Goal: Task Accomplishment & Management: Use online tool/utility

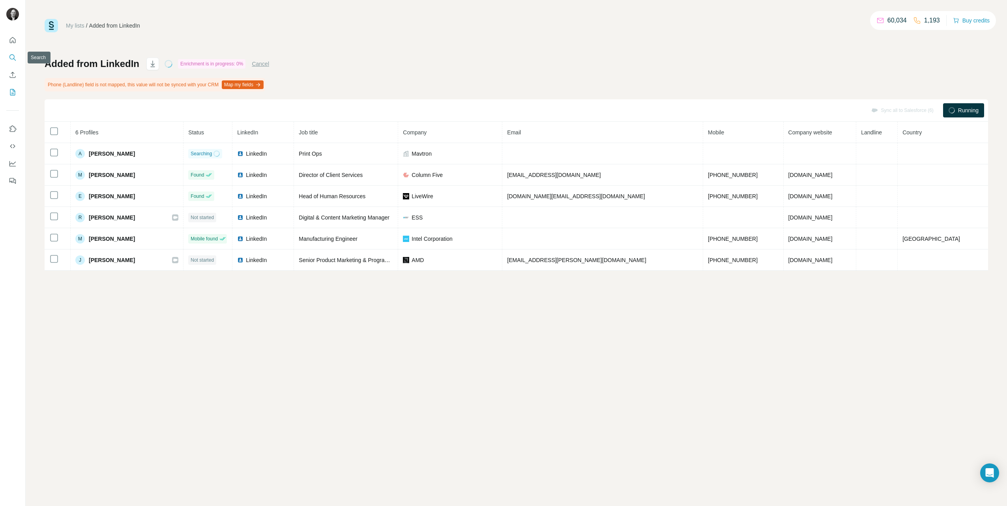
click at [16, 59] on icon "Search" at bounding box center [13, 58] width 8 height 8
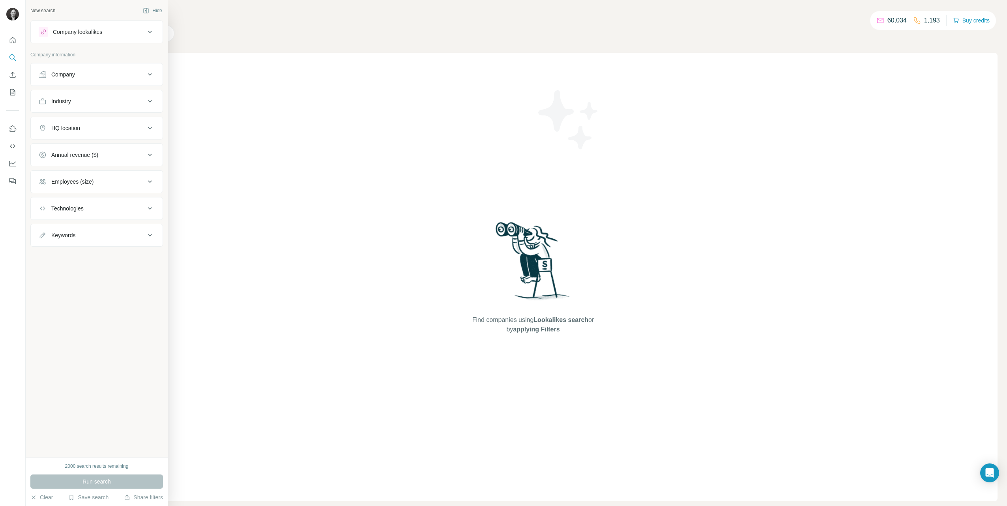
click at [138, 75] on div "Company" at bounding box center [92, 75] width 107 height 8
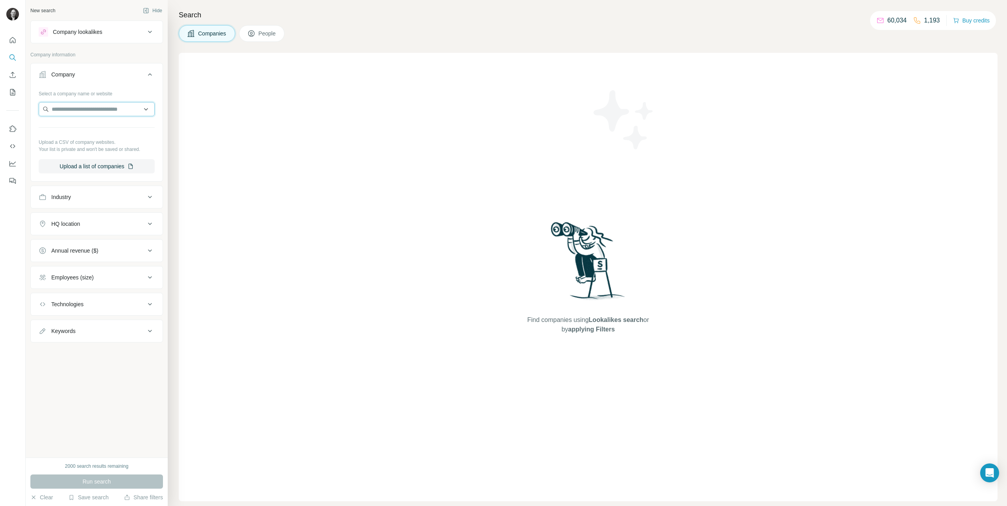
click at [129, 112] on input "text" at bounding box center [97, 109] width 116 height 14
type input "*****"
click at [122, 126] on div "Wacom [DOMAIN_NAME]" at bounding box center [97, 130] width 112 height 21
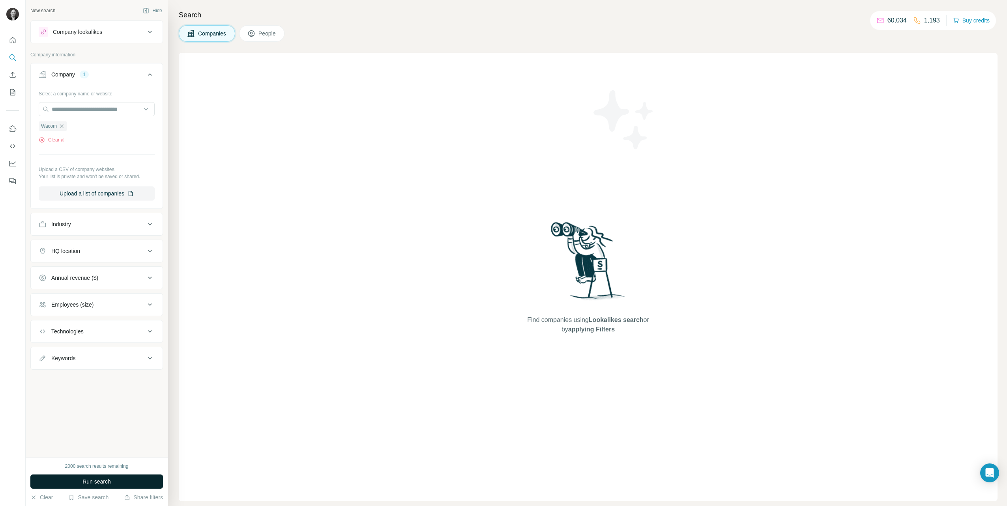
click at [134, 477] on button "Run search" at bounding box center [96, 482] width 133 height 14
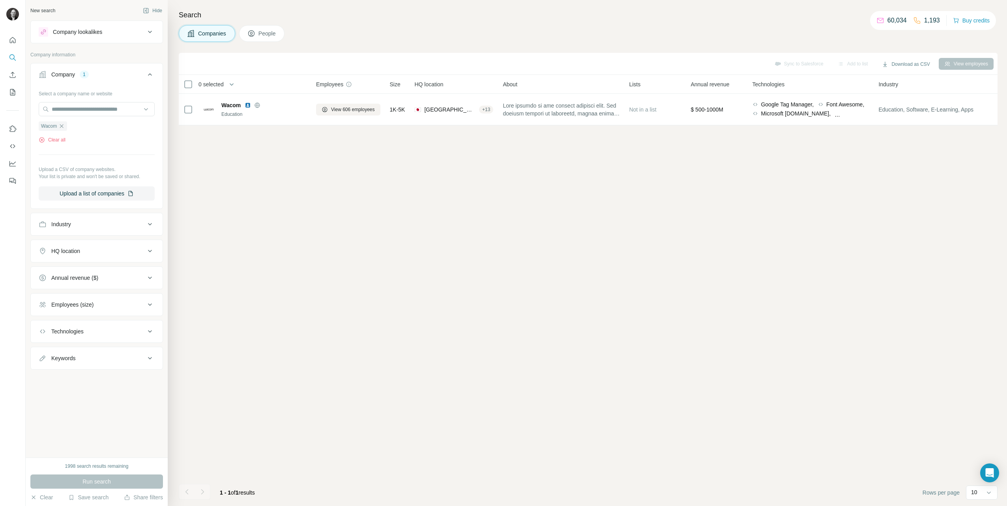
click at [150, 249] on icon at bounding box center [149, 251] width 9 height 9
click at [151, 259] on button "HQ location" at bounding box center [97, 251] width 132 height 19
click at [139, 267] on input "text" at bounding box center [97, 271] width 116 height 14
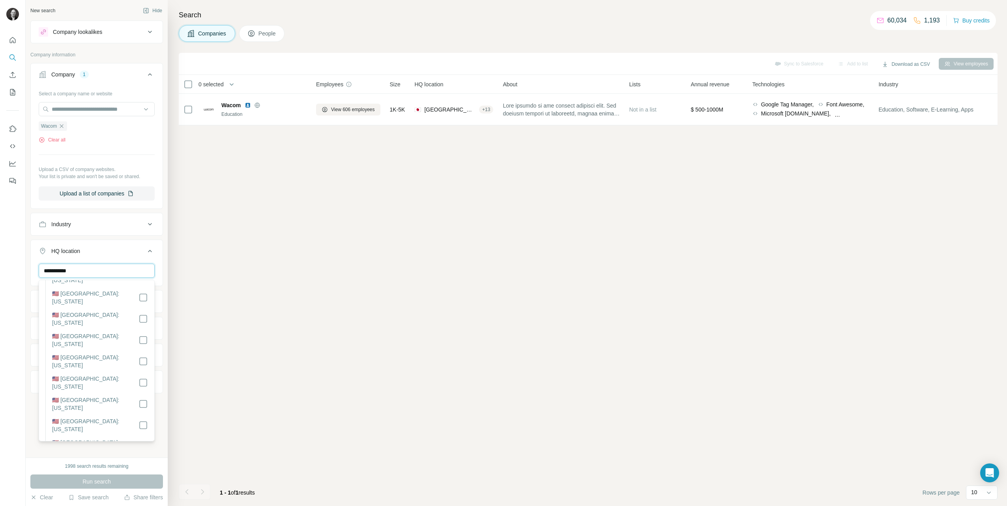
type input "**********"
click at [118, 481] on button "Run search" at bounding box center [96, 482] width 133 height 14
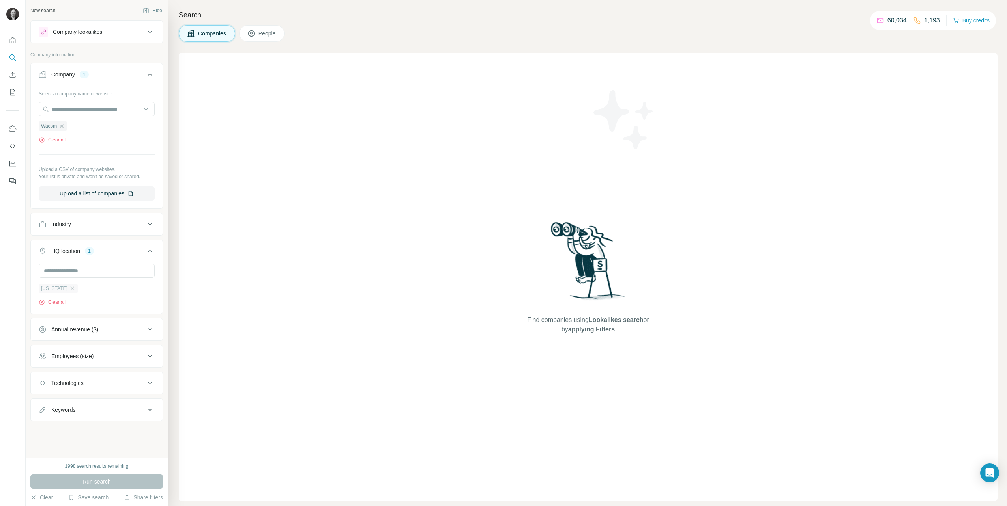
click at [58, 290] on div "[US_STATE]" at bounding box center [58, 288] width 39 height 9
click at [69, 290] on icon "button" at bounding box center [72, 289] width 6 height 6
click at [253, 31] on icon at bounding box center [251, 34] width 8 height 8
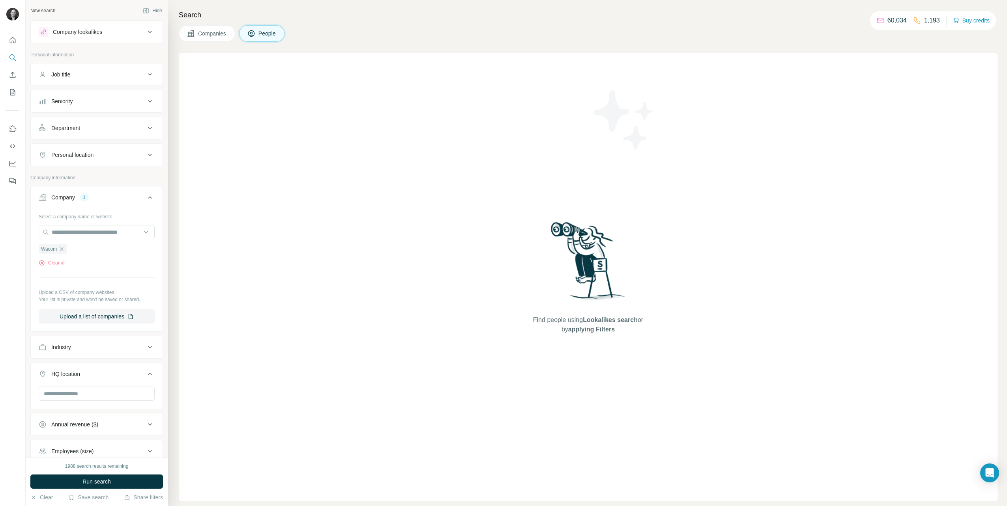
click at [105, 483] on span "Run search" at bounding box center [96, 482] width 28 height 8
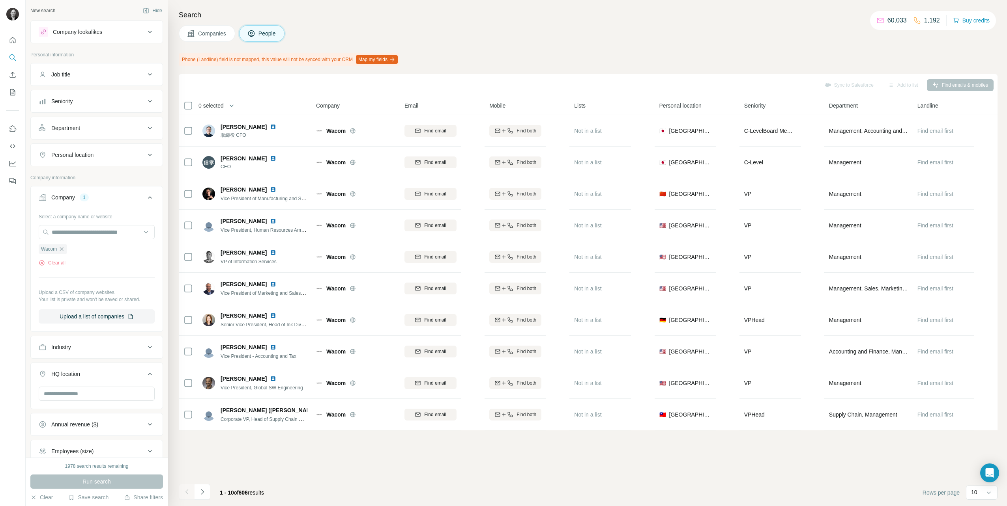
click at [846, 87] on div "Sync to Salesforce Add to list Find emails & mobiles" at bounding box center [588, 85] width 811 height 14
click at [145, 155] on icon at bounding box center [149, 154] width 9 height 9
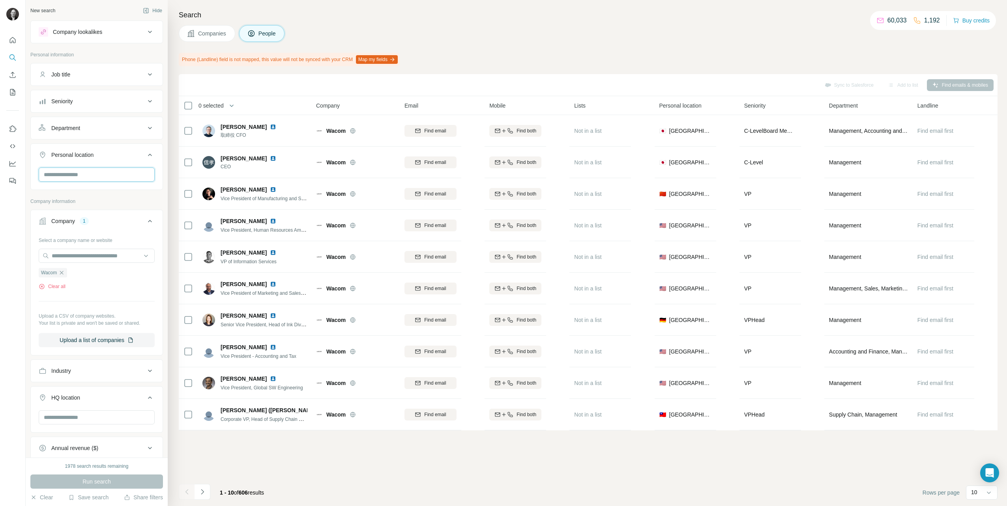
click at [129, 178] on input "text" at bounding box center [97, 175] width 116 height 14
type input "******"
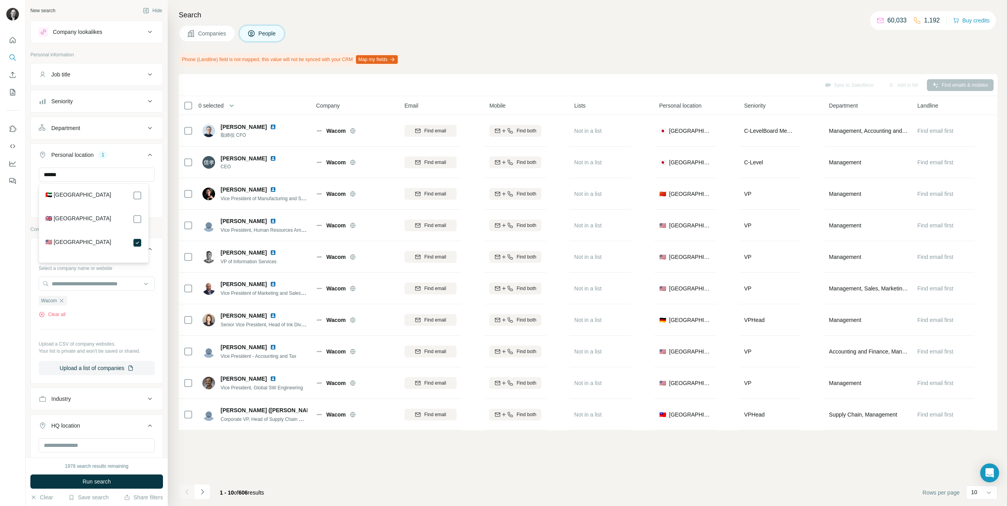
click at [148, 156] on icon at bounding box center [150, 155] width 4 height 2
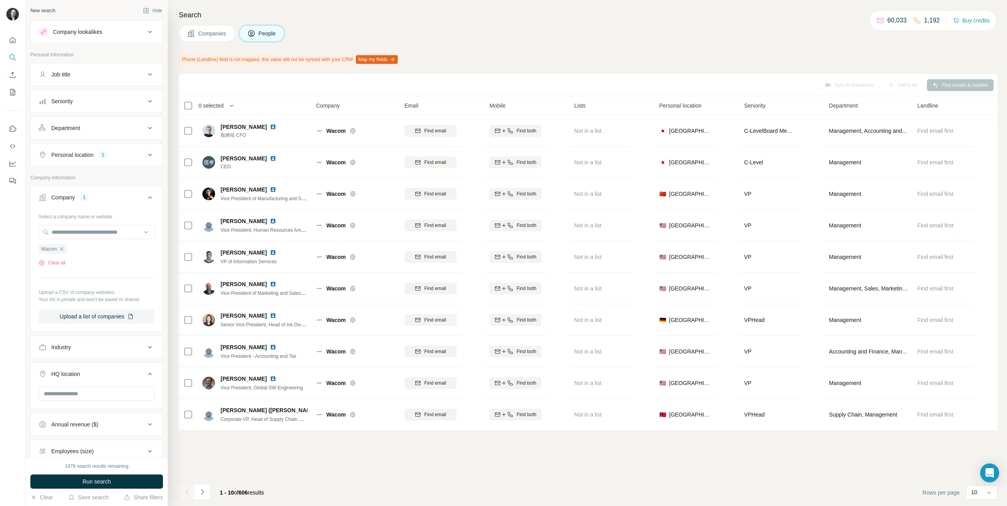
click at [145, 157] on icon at bounding box center [149, 154] width 9 height 9
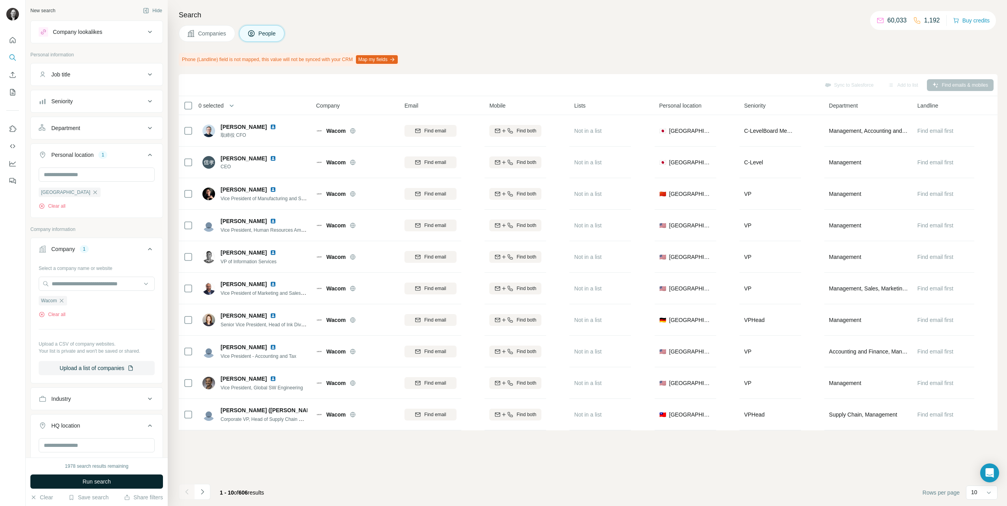
click at [117, 484] on button "Run search" at bounding box center [96, 482] width 133 height 14
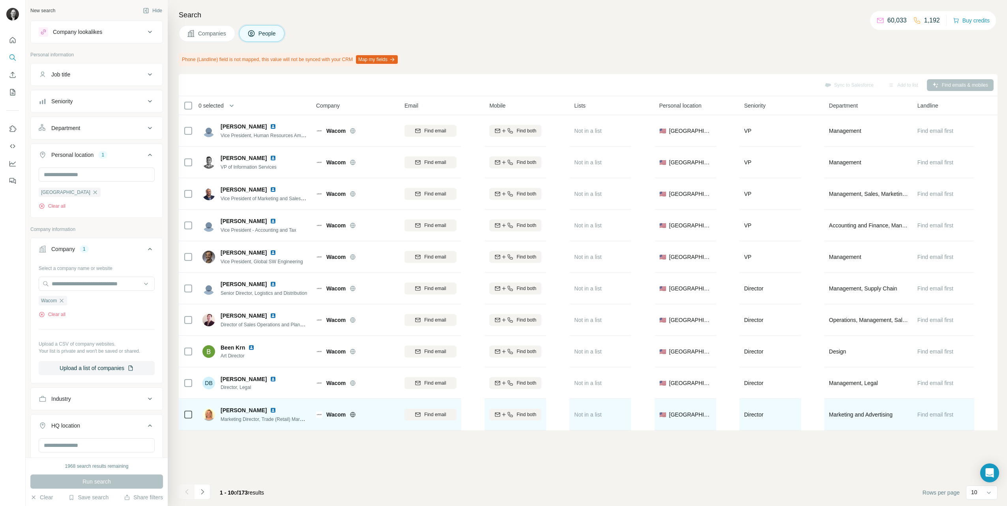
click at [270, 412] on img at bounding box center [273, 410] width 6 height 6
